Goal: Find specific page/section: Find specific page/section

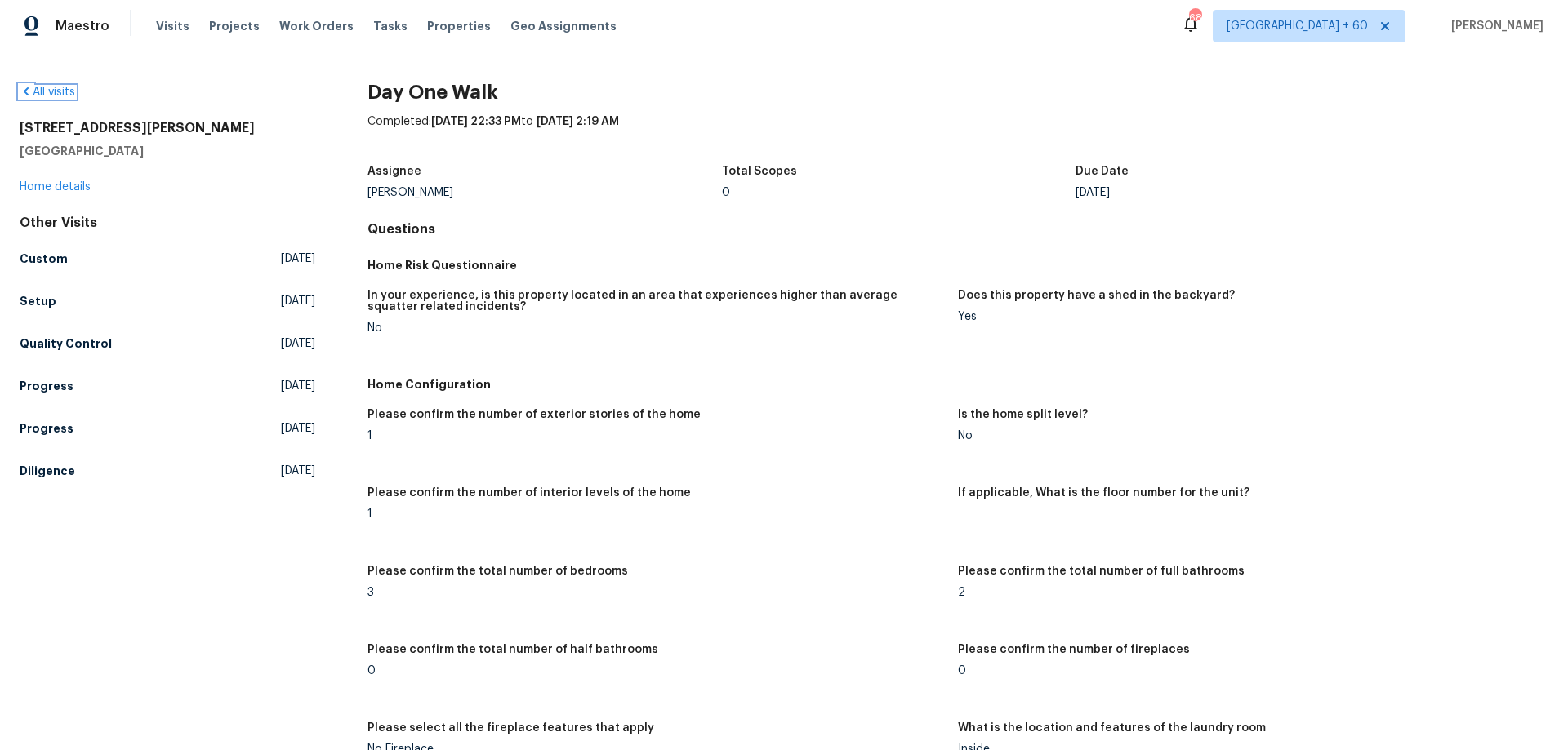
click at [47, 96] on link "All visits" at bounding box center [47, 92] width 56 height 12
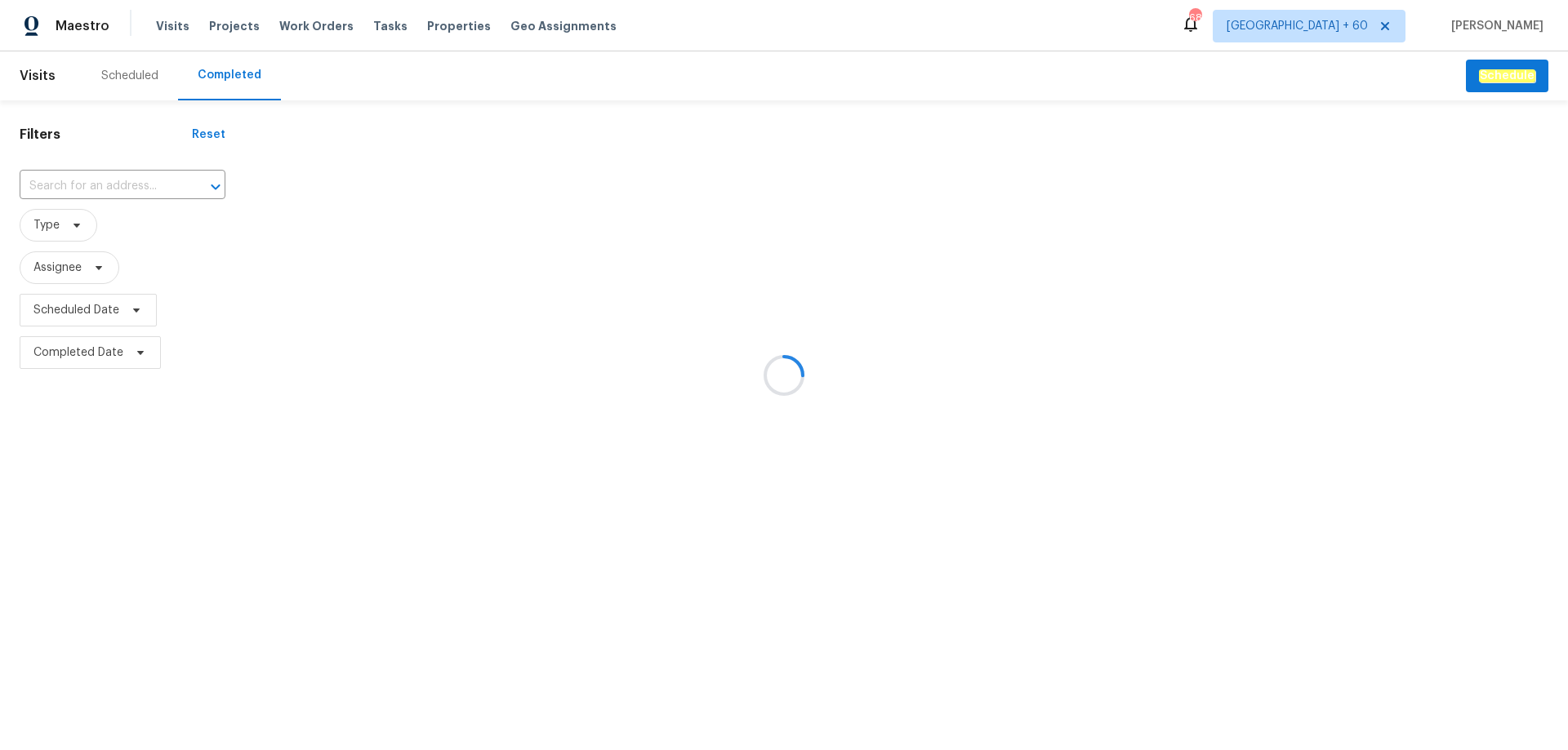
click at [94, 198] on div at bounding box center [784, 375] width 1568 height 750
click at [117, 190] on div at bounding box center [784, 375] width 1568 height 750
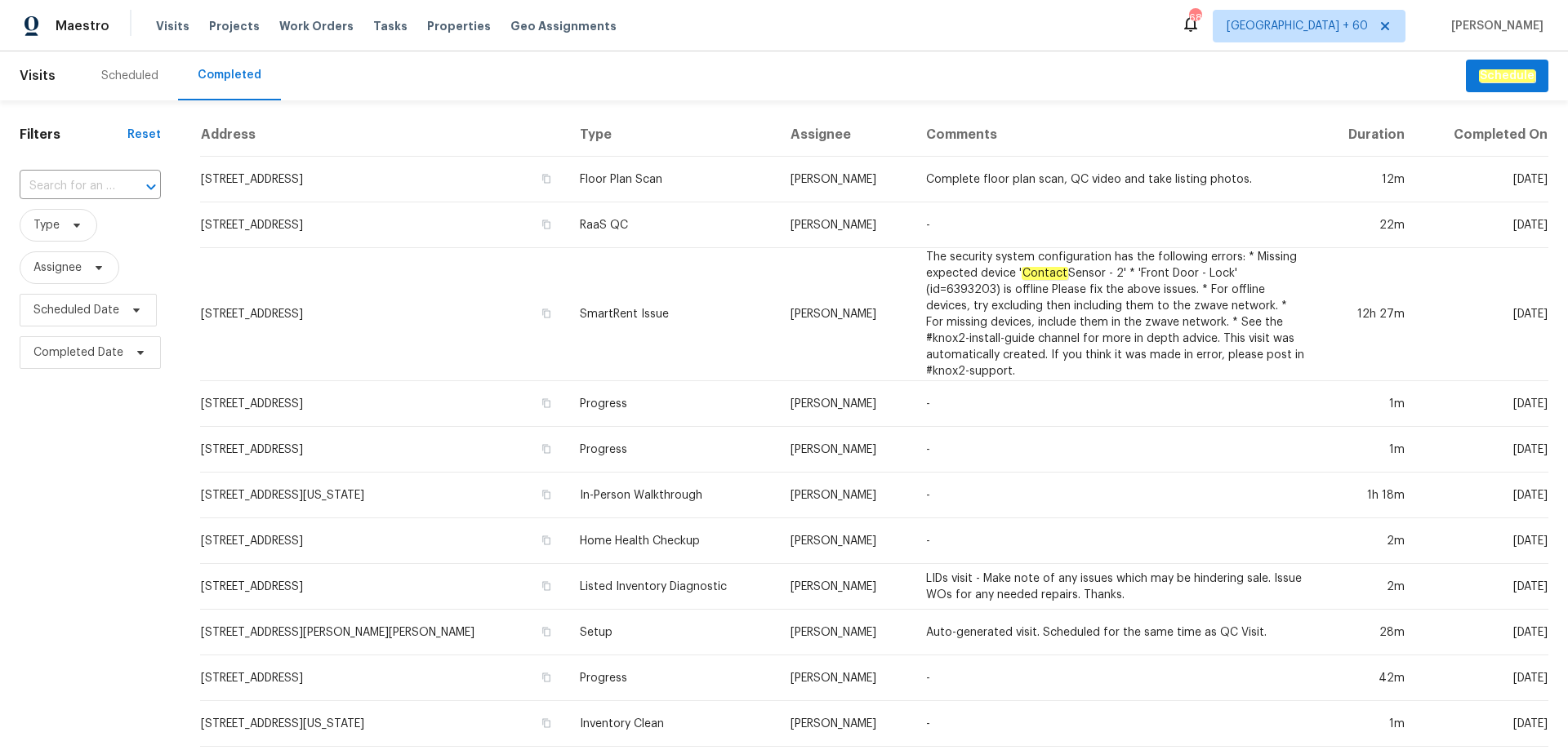
click at [118, 190] on div at bounding box center [139, 187] width 43 height 23
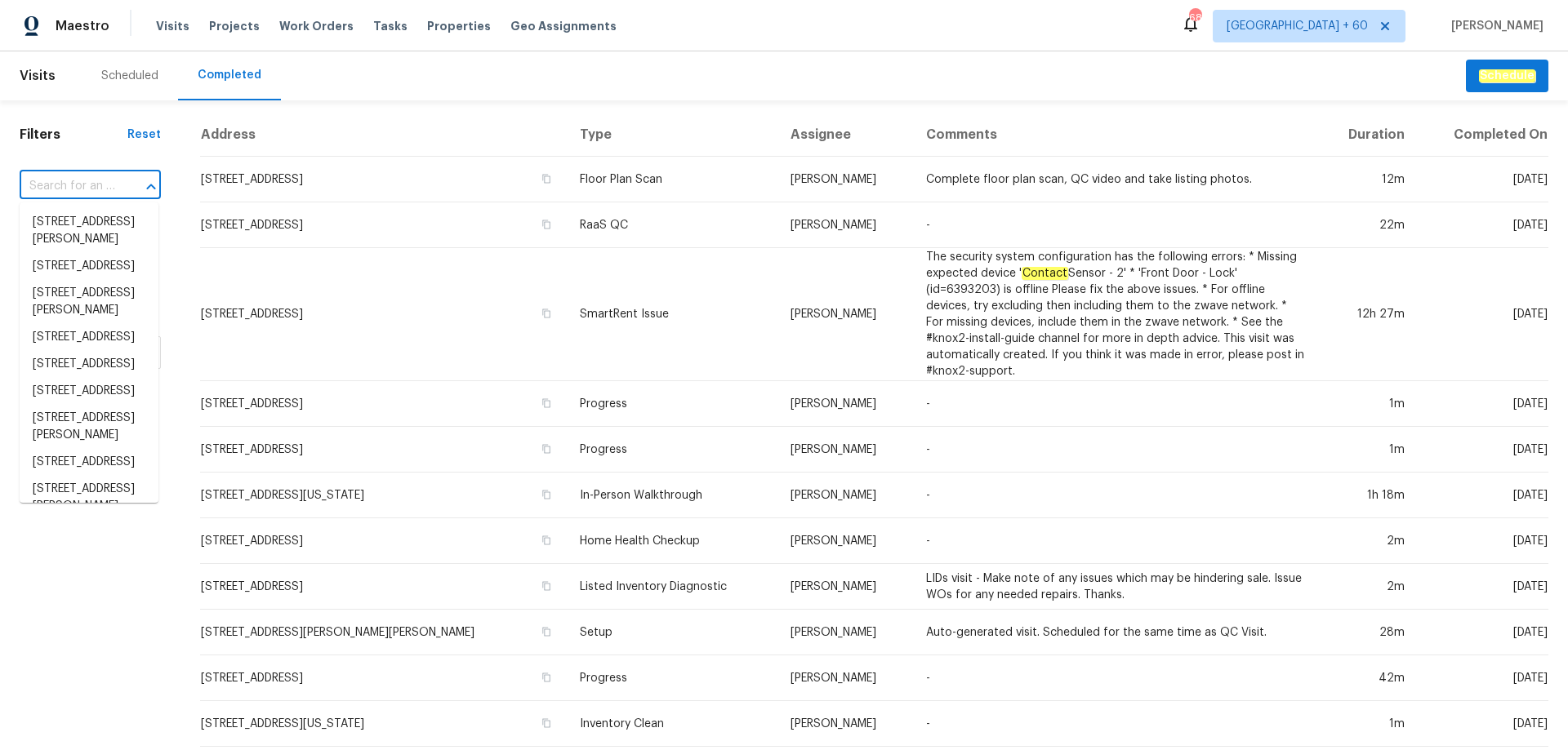
paste input "[STREET_ADDRESS]"
type input "[STREET_ADDRESS]"
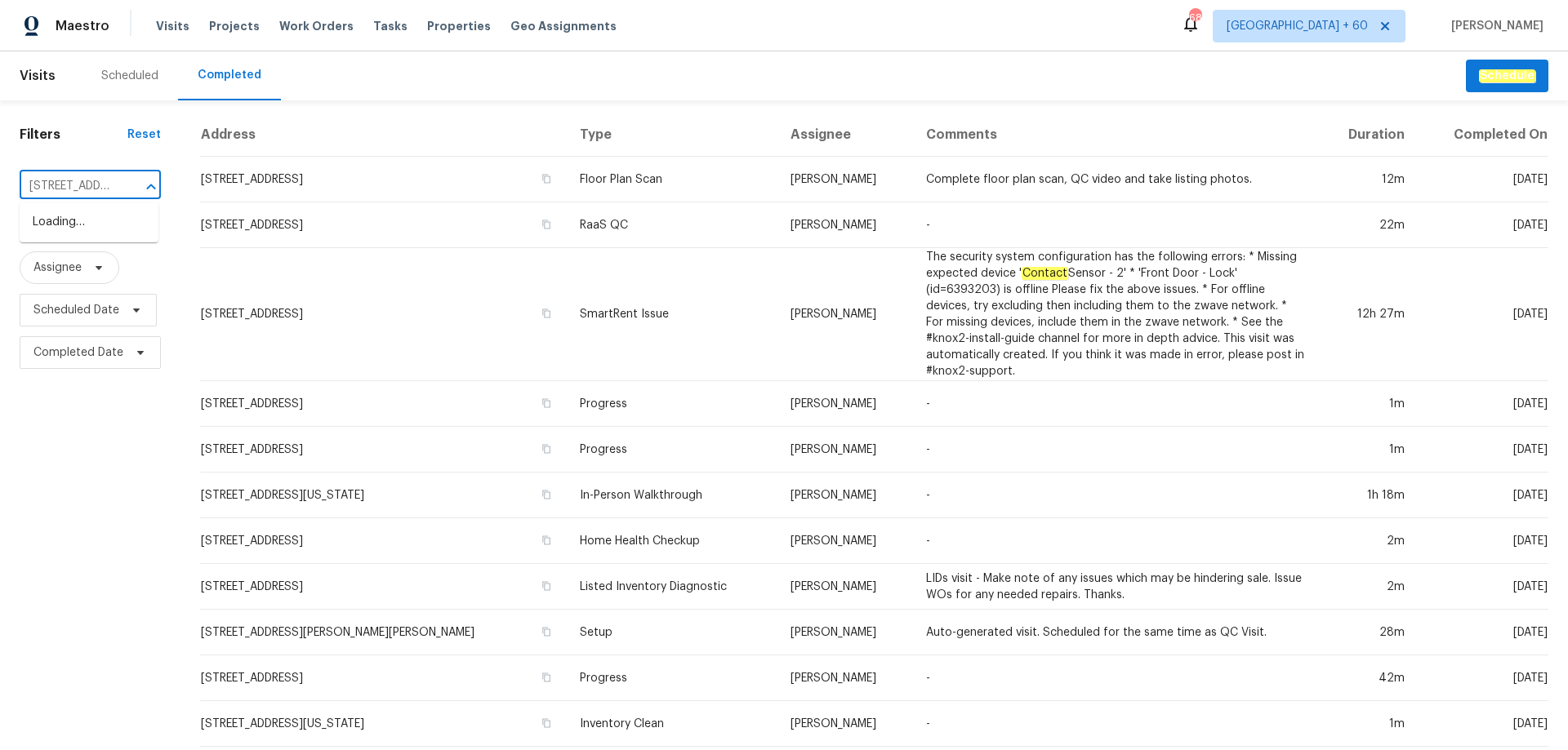
scroll to position [0, 110]
click at [103, 225] on li "[STREET_ADDRESS]" at bounding box center [89, 223] width 138 height 27
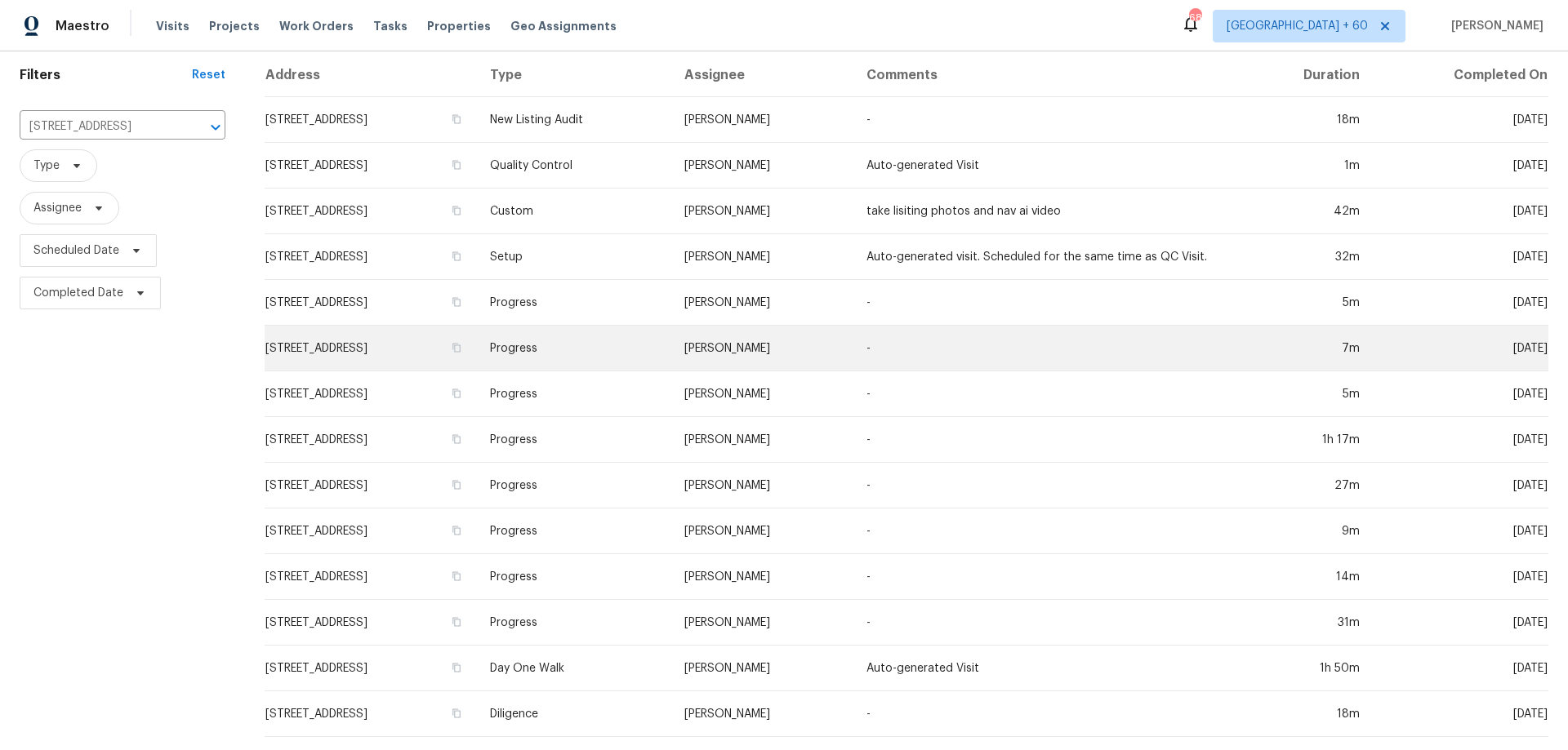
scroll to position [72, 0]
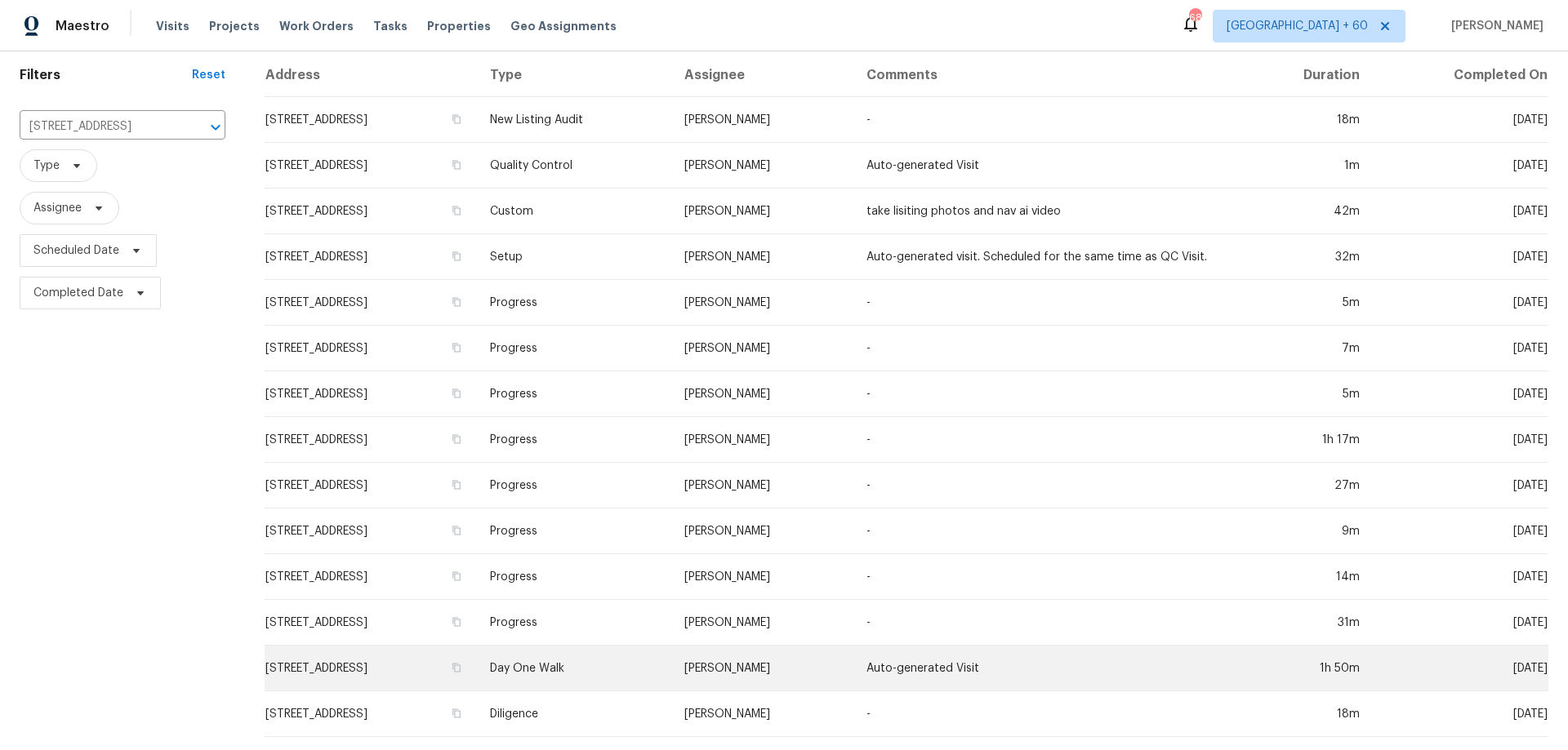
click at [361, 657] on td "[STREET_ADDRESS]" at bounding box center [371, 669] width 212 height 46
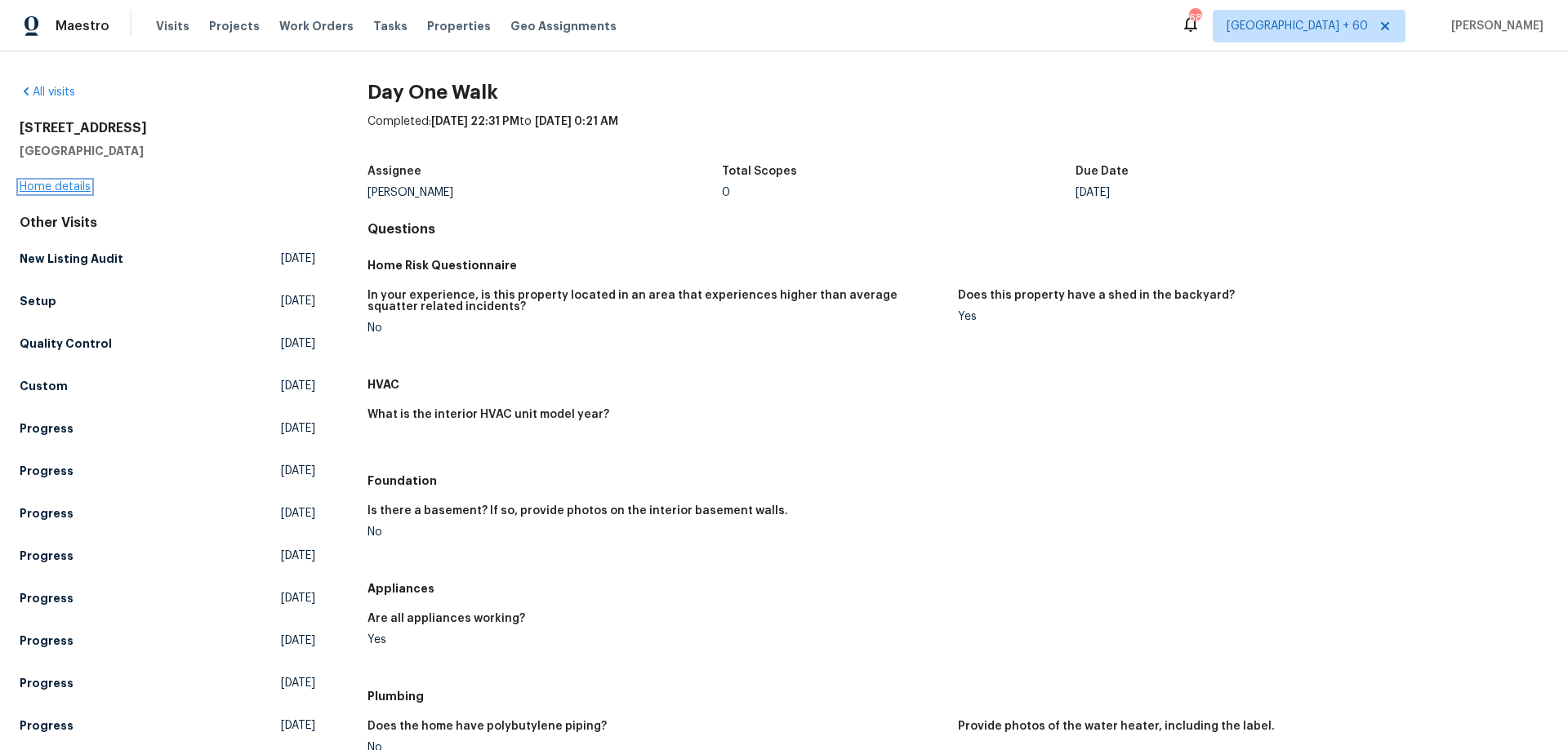
click at [67, 181] on link "Home details" at bounding box center [56, 187] width 71 height 12
